Goal: Task Accomplishment & Management: Manage account settings

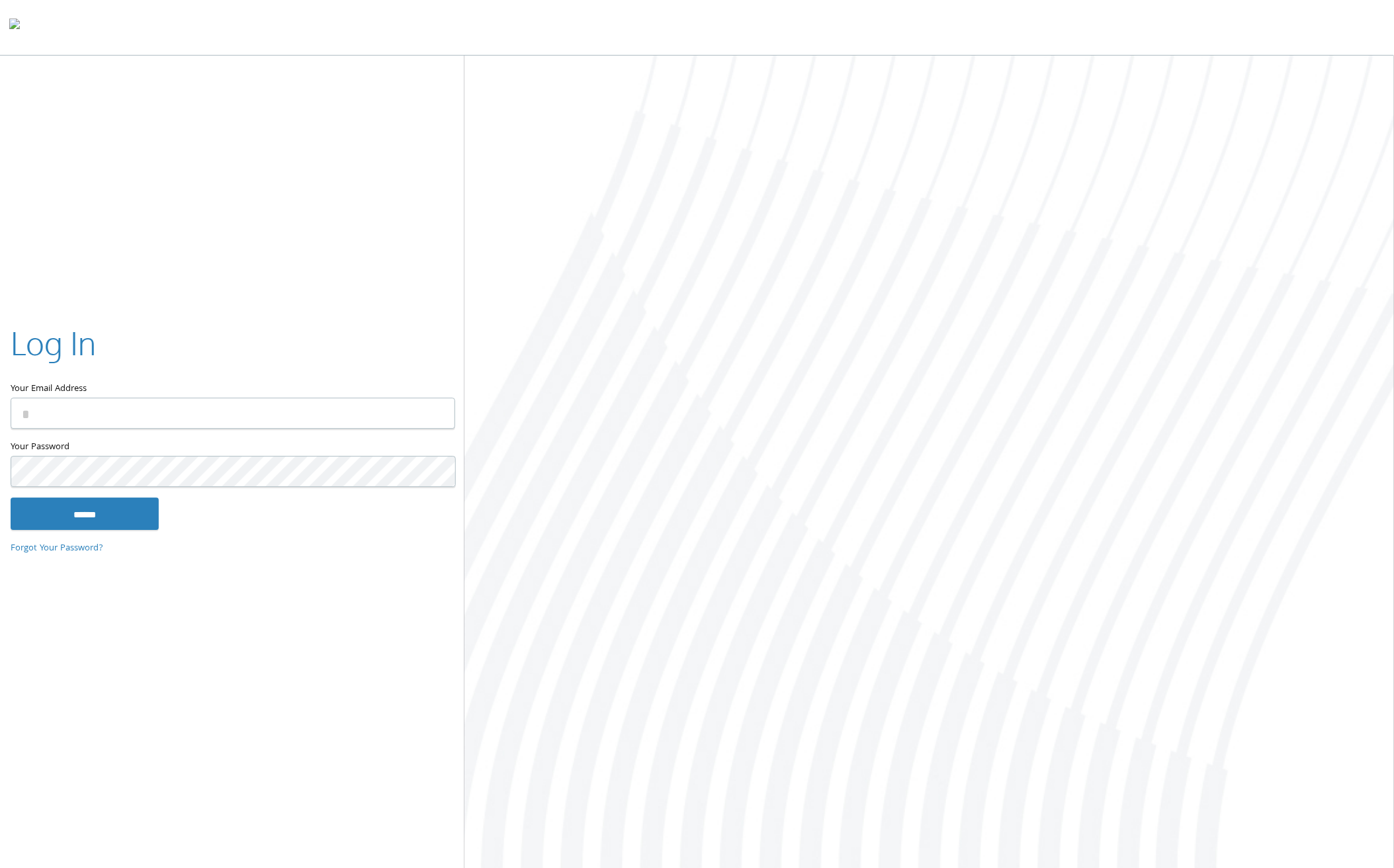
type input "**********"
click at [60, 513] on input "******" at bounding box center [84, 513] width 148 height 31
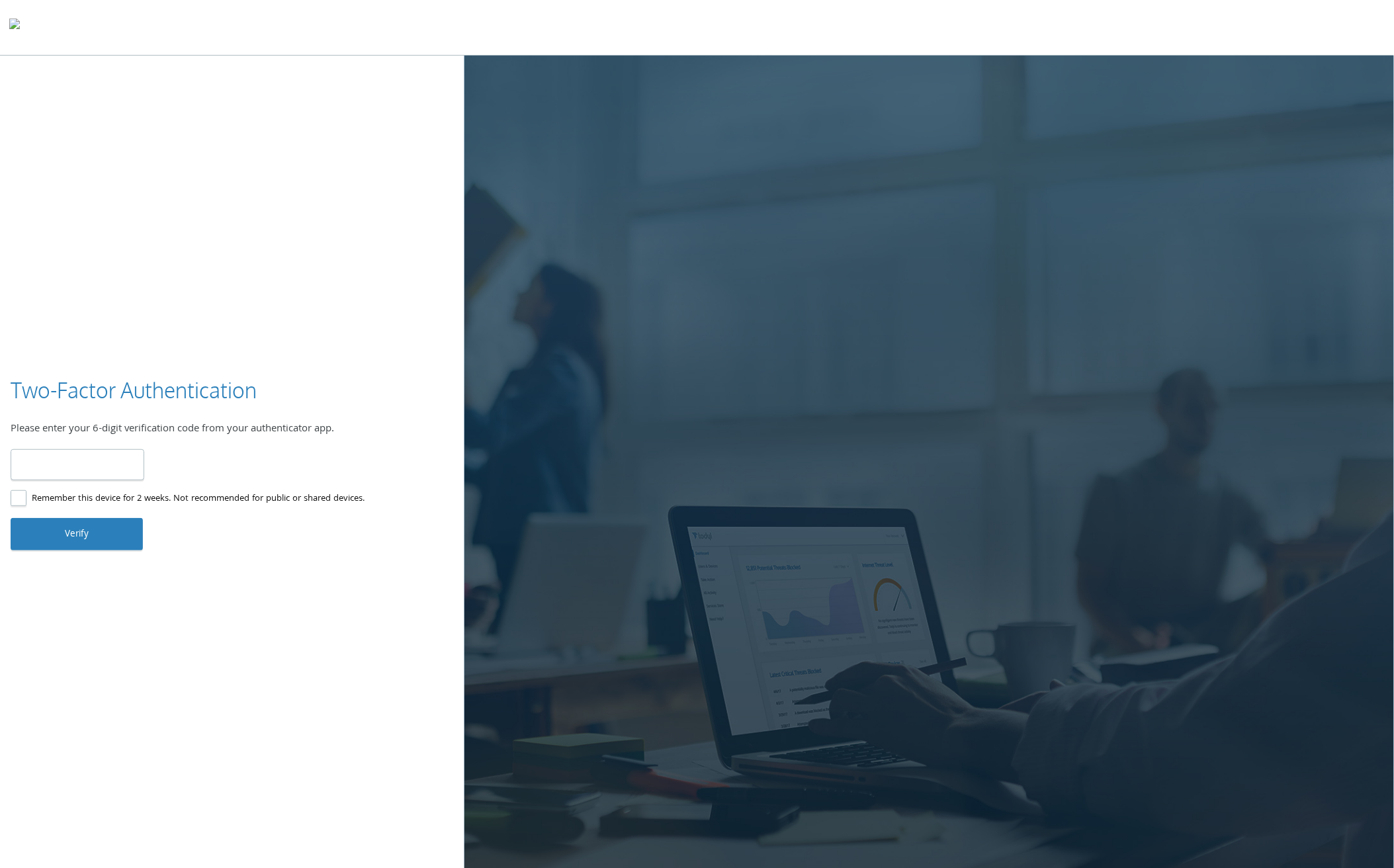
type input "******"
click at [79, 529] on button "Verify" at bounding box center [77, 533] width 133 height 31
